Goal: Find specific page/section: Find specific page/section

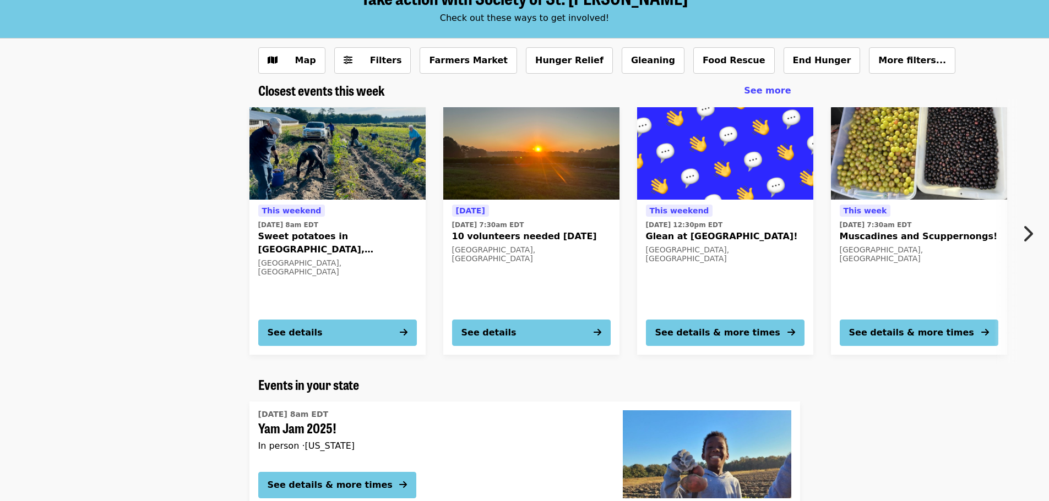
scroll to position [55, 0]
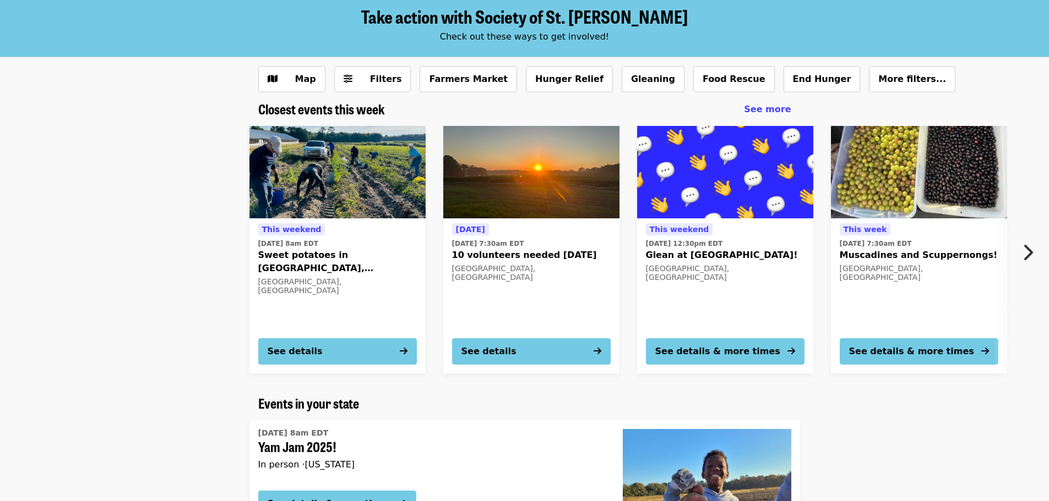
click at [1032, 249] on icon "chevron-right icon" at bounding box center [1027, 252] width 11 height 21
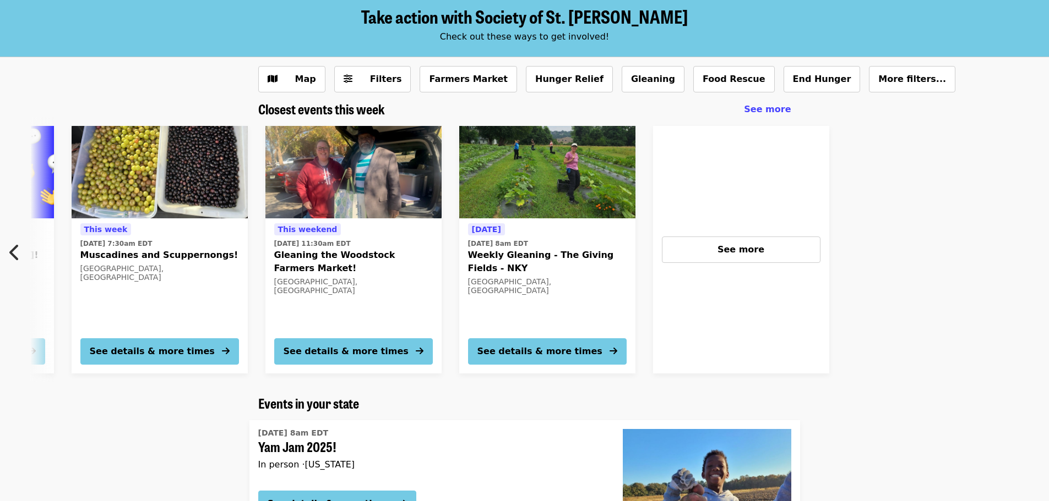
scroll to position [0, 786]
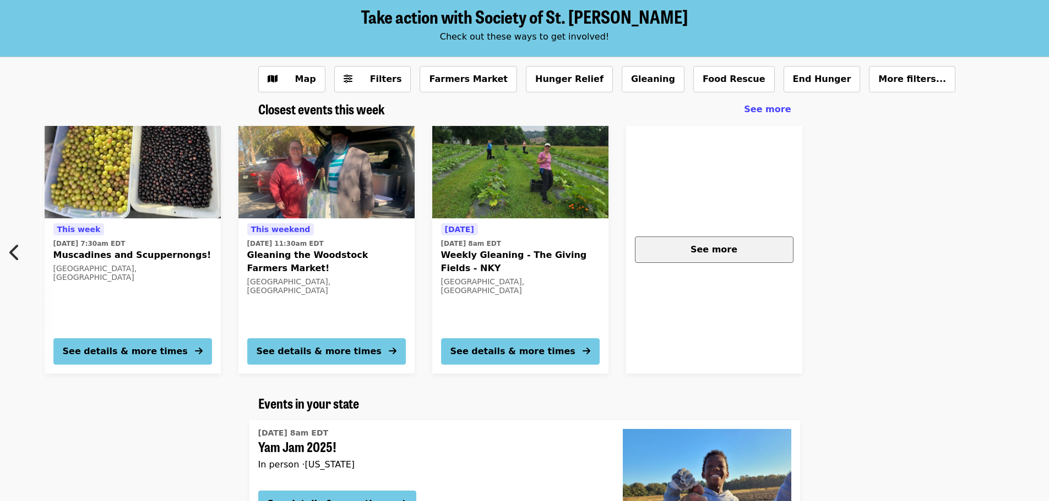
click at [727, 253] on span "See more" at bounding box center [713, 249] width 47 height 10
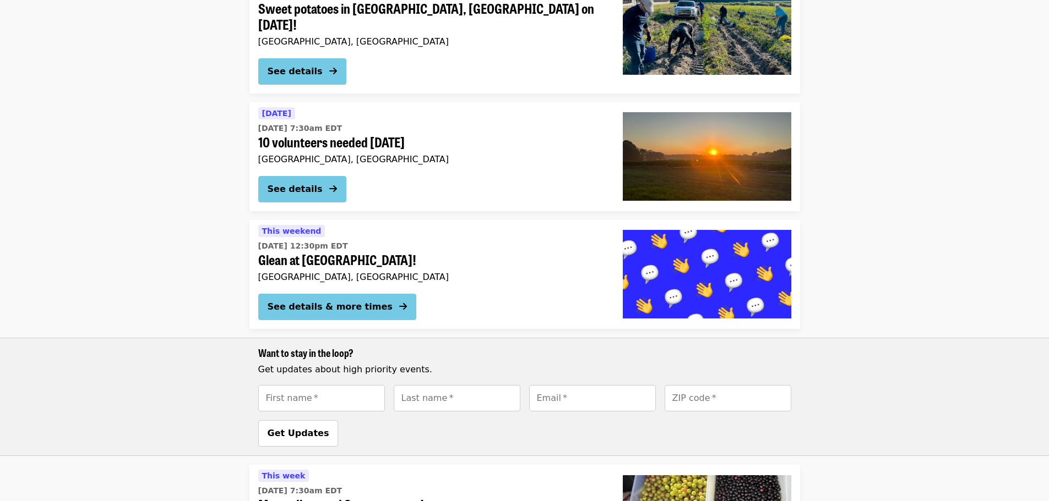
scroll to position [220, 0]
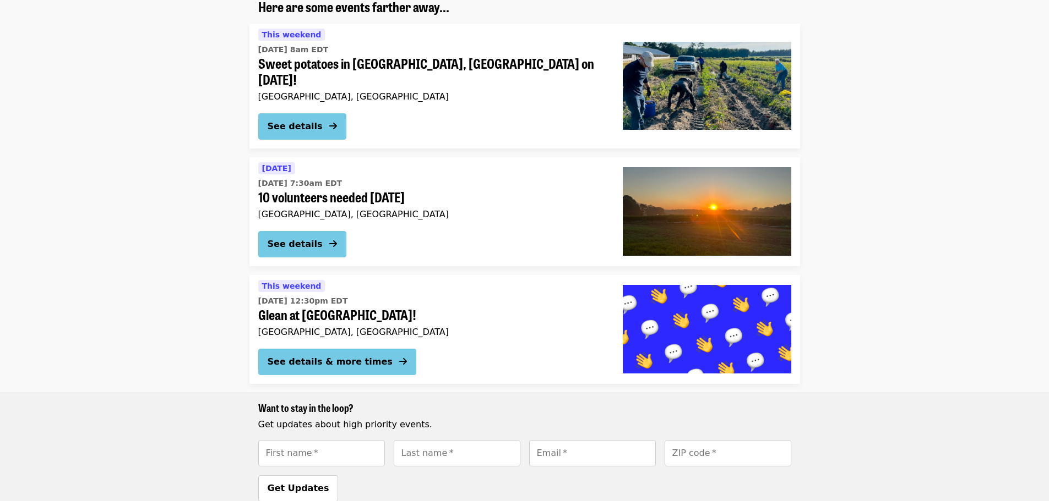
click at [285, 91] on div "[GEOGRAPHIC_DATA], [GEOGRAPHIC_DATA]" at bounding box center [431, 96] width 347 height 10
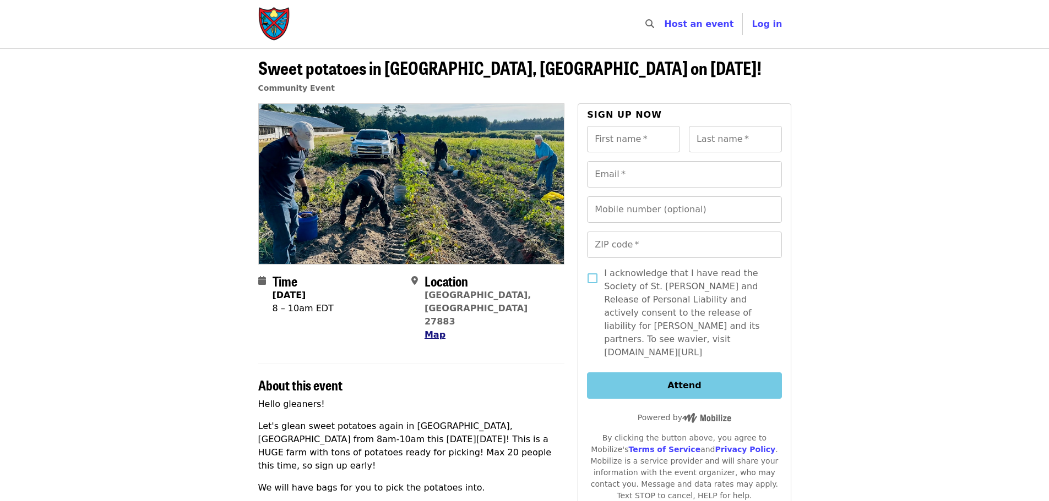
click at [434, 330] on span "Map" at bounding box center [434, 335] width 21 height 10
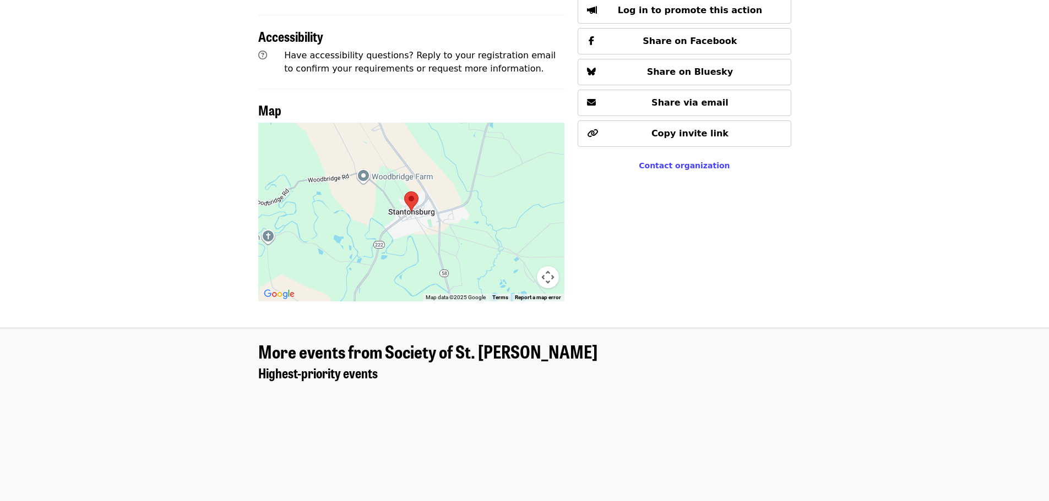
scroll to position [569, 0]
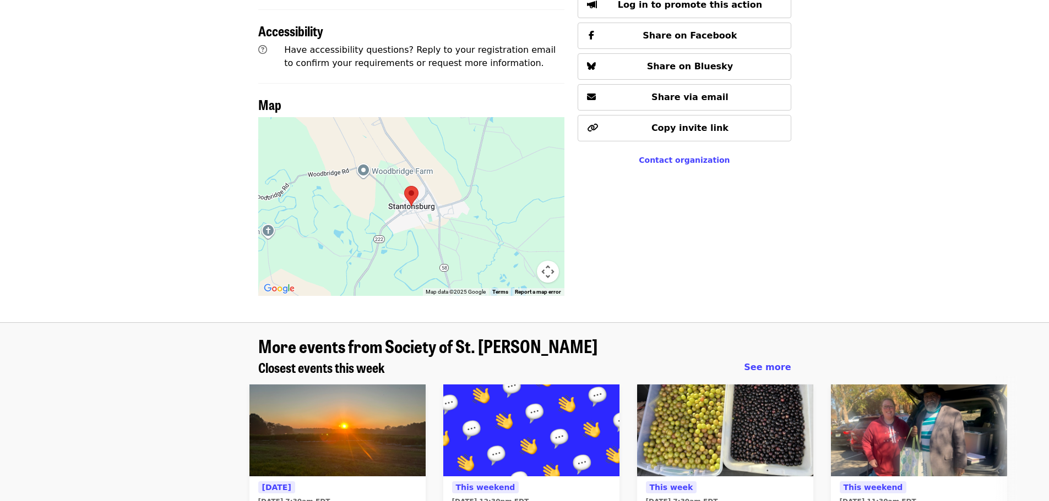
click at [414, 199] on div at bounding box center [411, 206] width 307 height 179
click at [543, 261] on button "Map camera controls" at bounding box center [548, 272] width 22 height 22
click at [523, 261] on button "Zoom out" at bounding box center [520, 272] width 22 height 22
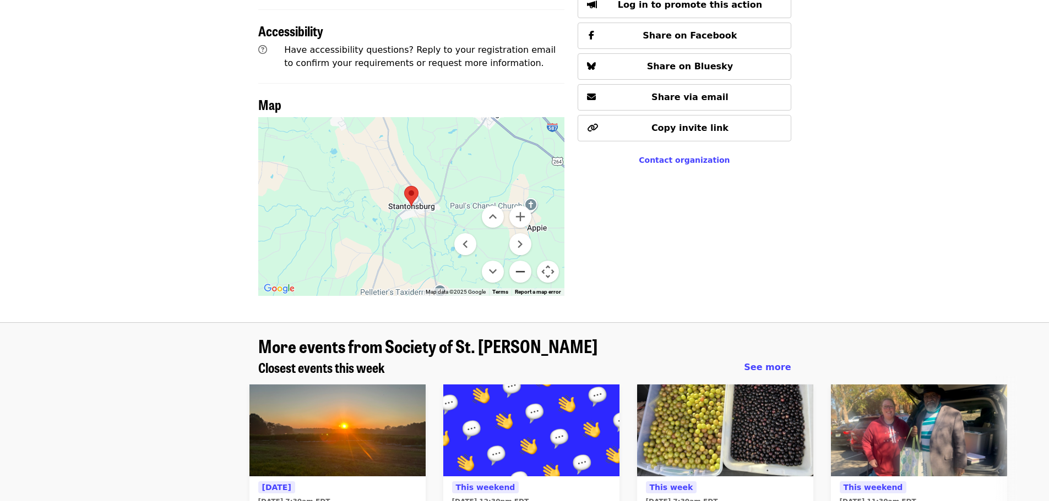
click at [523, 261] on button "Zoom out" at bounding box center [520, 272] width 22 height 22
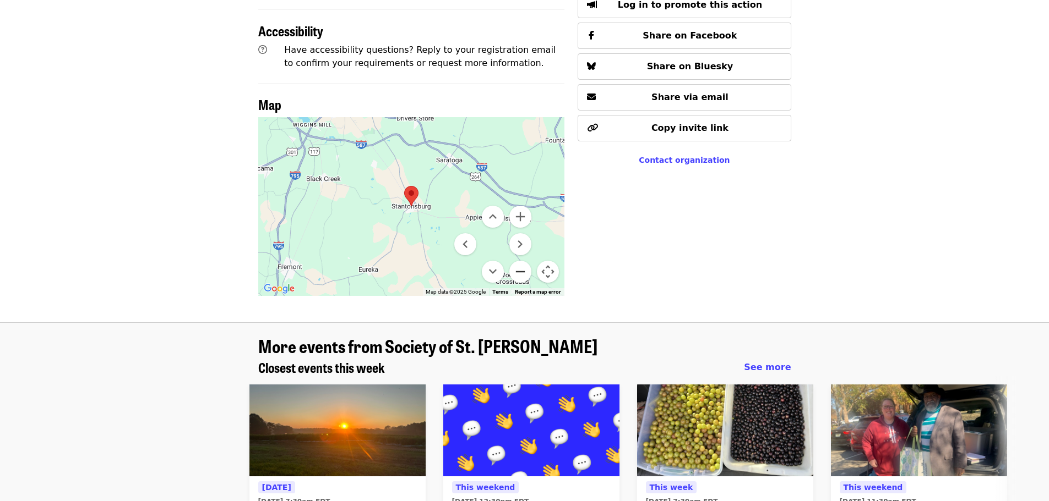
click at [523, 261] on button "Zoom out" at bounding box center [520, 272] width 22 height 22
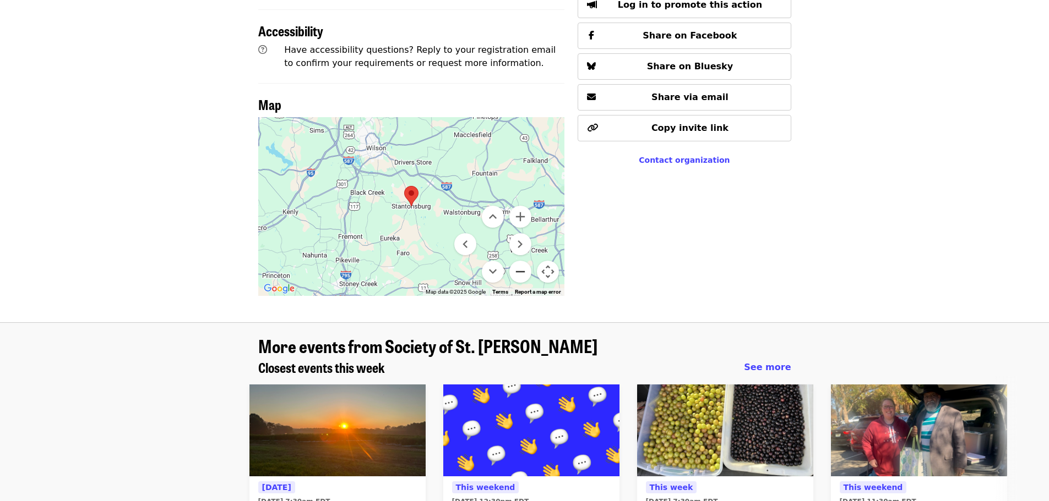
click at [523, 261] on button "Zoom out" at bounding box center [520, 272] width 22 height 22
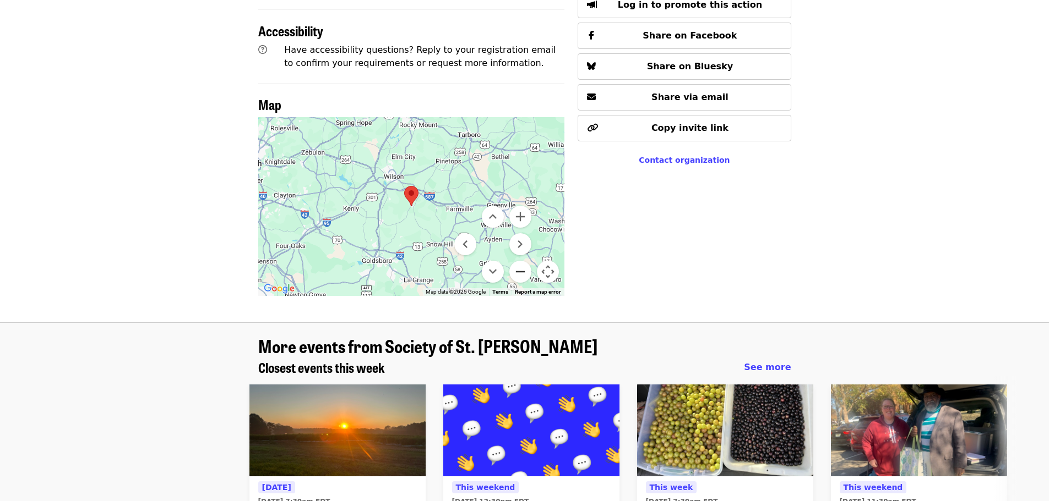
click at [523, 261] on button "Zoom out" at bounding box center [520, 272] width 22 height 22
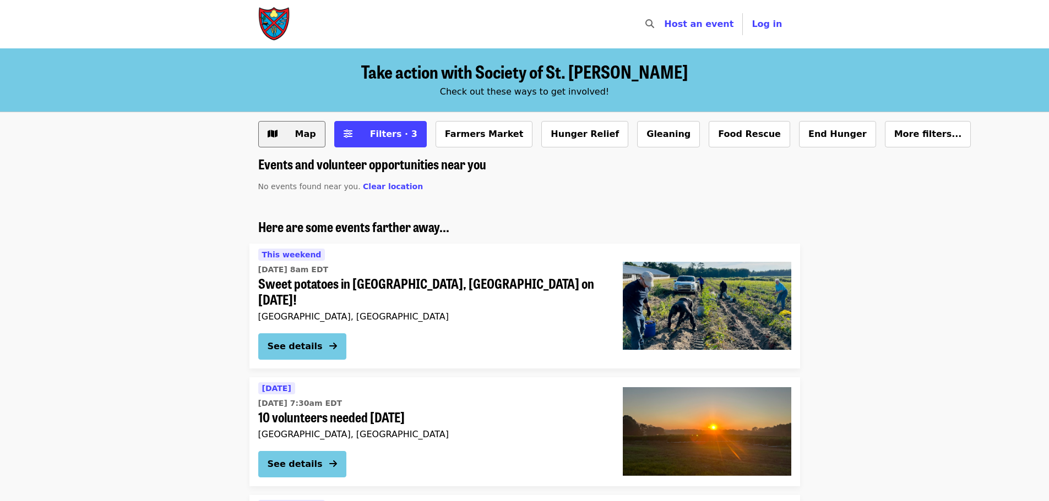
click at [286, 127] on button "Map" at bounding box center [291, 134] width 67 height 26
